Goal: Information Seeking & Learning: Find specific fact

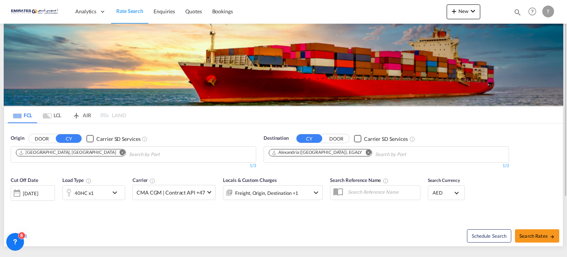
click at [366, 151] on md-icon "Remove" at bounding box center [369, 153] width 6 height 6
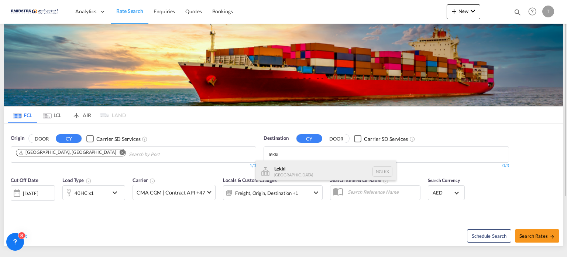
type input "lekki"
click at [285, 169] on div "Lekki [GEOGRAPHIC_DATA] NGLKK" at bounding box center [326, 171] width 140 height 22
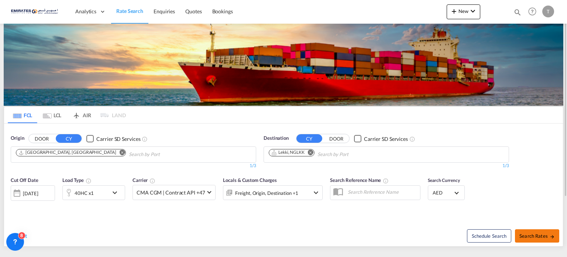
click at [540, 233] on span "Search Rates" at bounding box center [537, 236] width 35 height 6
type input "AEJEA to NGLKK / [DATE]"
